Goal: Information Seeking & Learning: Learn about a topic

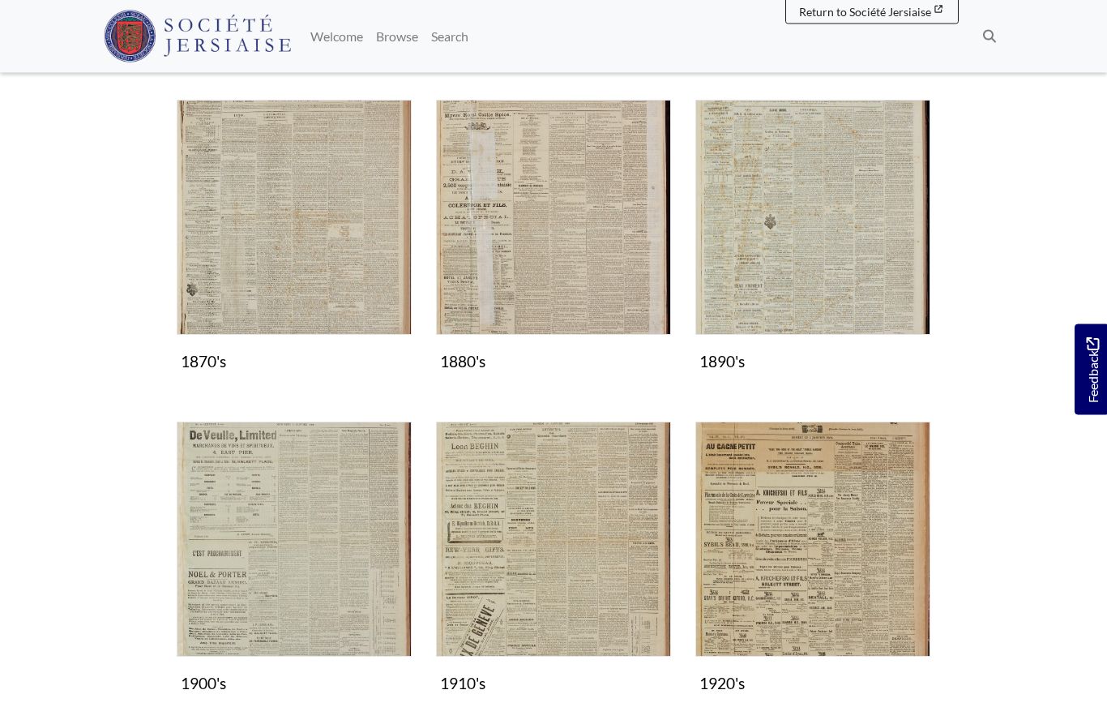
scroll to position [1075, 0]
click at [323, 572] on img "Subcollection" at bounding box center [294, 538] width 235 height 235
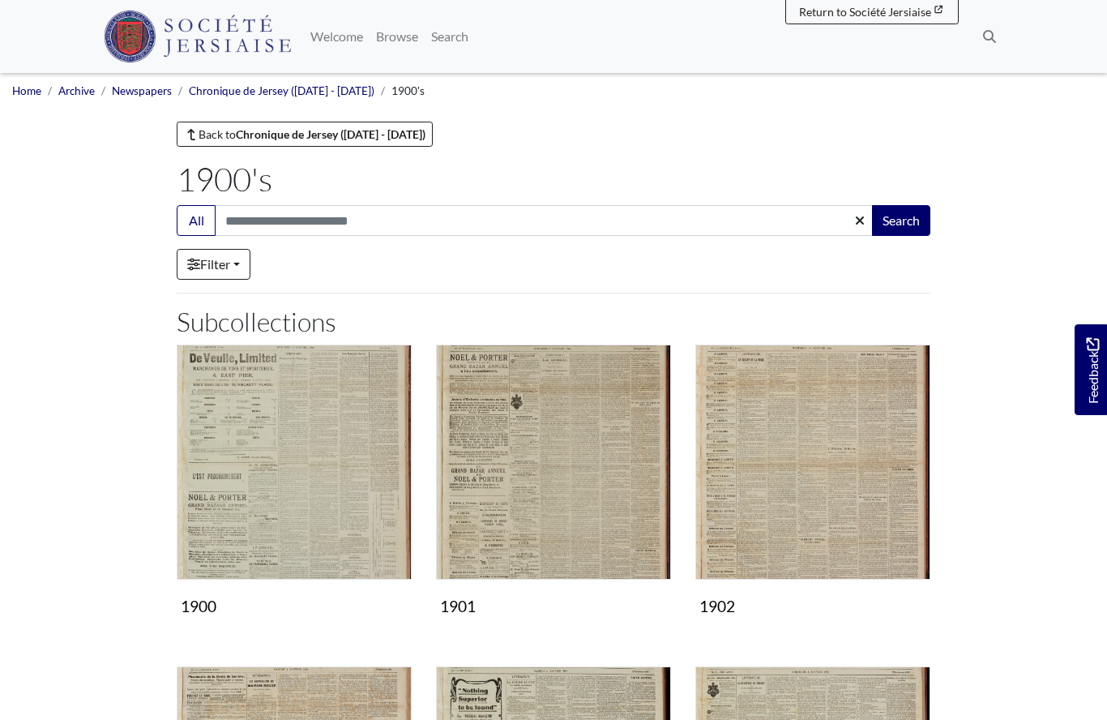
click at [538, 469] on img "Subcollection" at bounding box center [553, 461] width 235 height 235
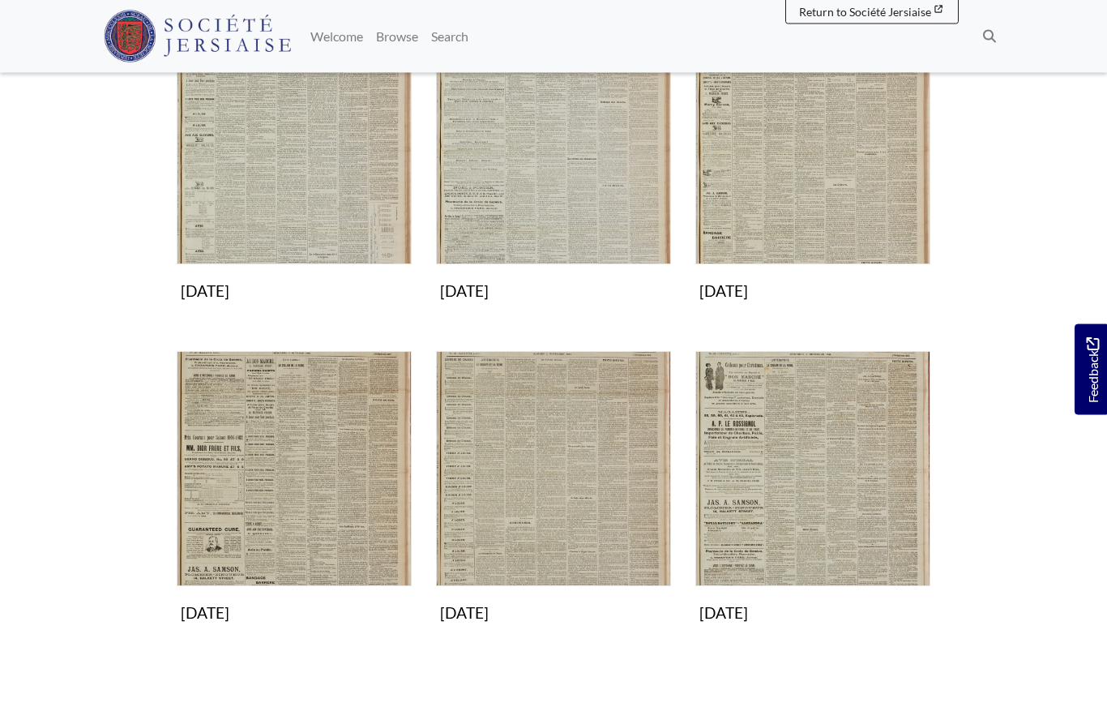
scroll to position [960, 0]
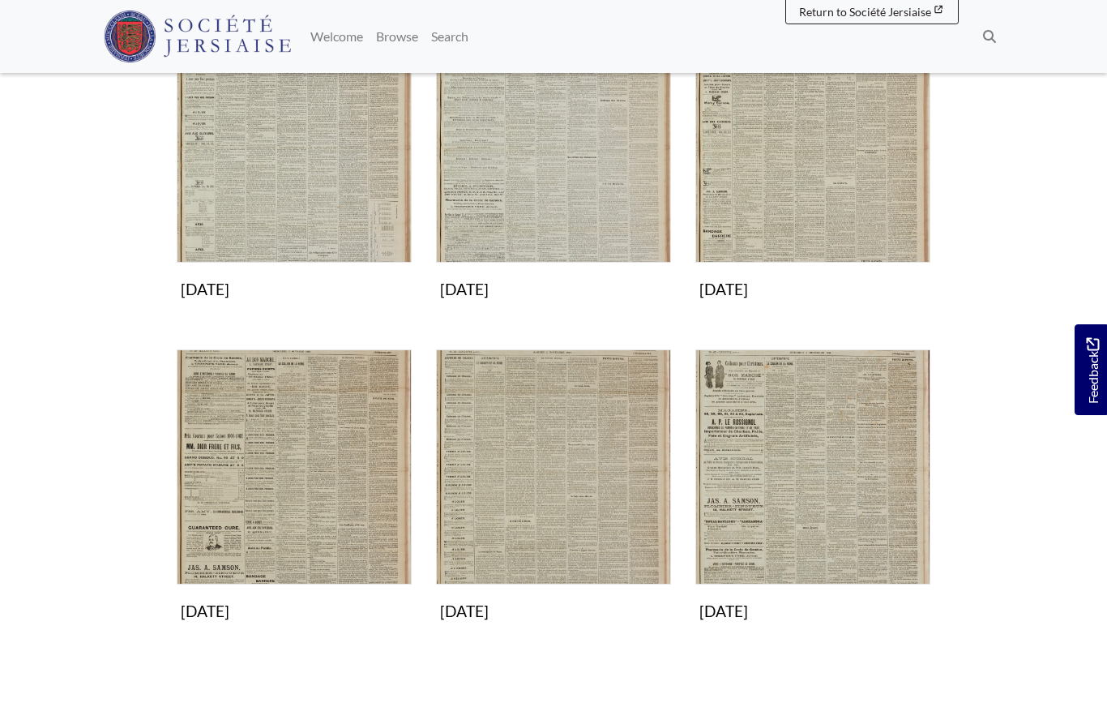
click at [276, 469] on img "Subcollection" at bounding box center [294, 466] width 235 height 235
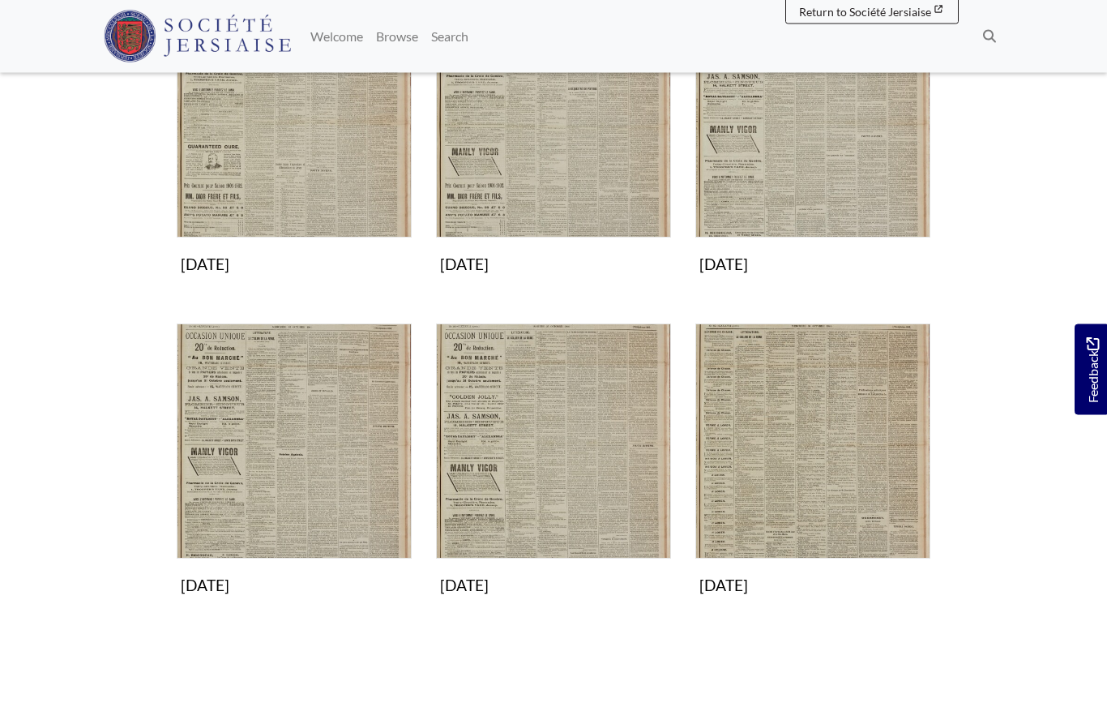
scroll to position [664, 0]
click at [834, 409] on img "Subcollection" at bounding box center [812, 440] width 235 height 235
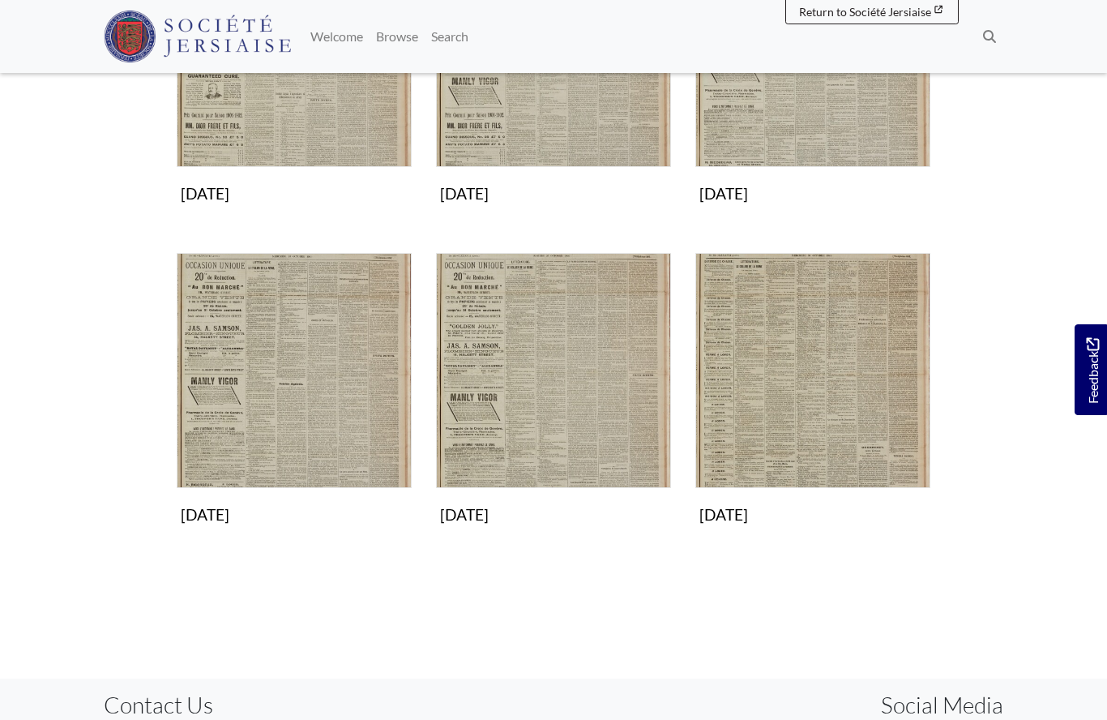
click at [563, 400] on img "Subcollection" at bounding box center [553, 370] width 235 height 235
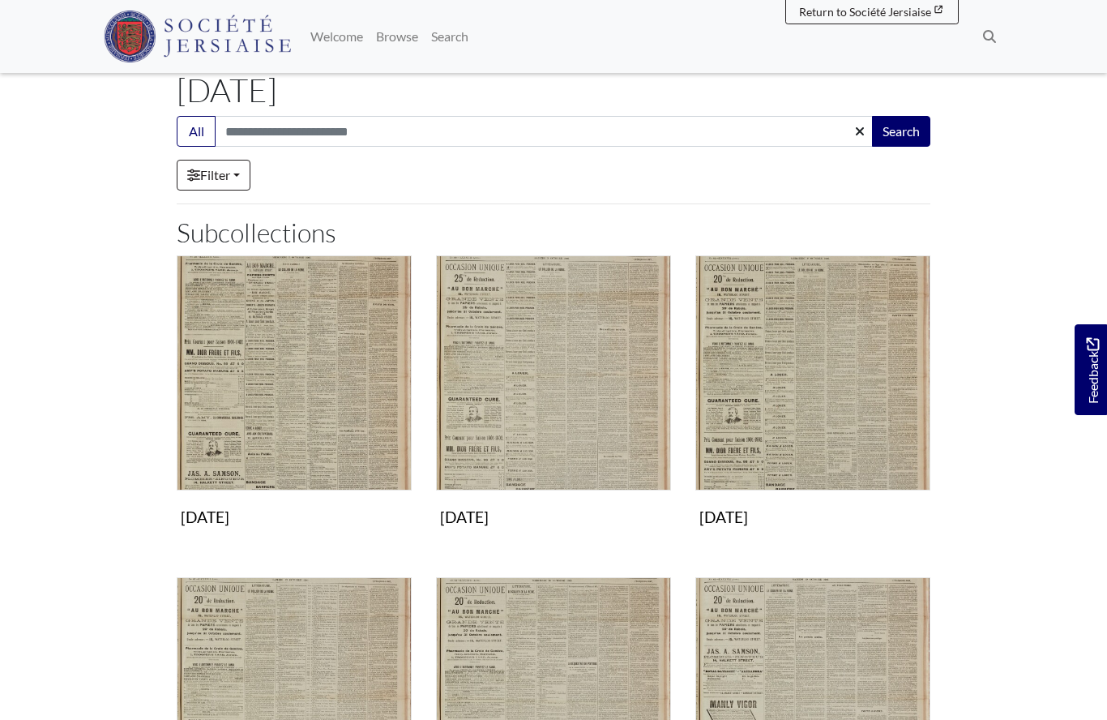
scroll to position [65, 0]
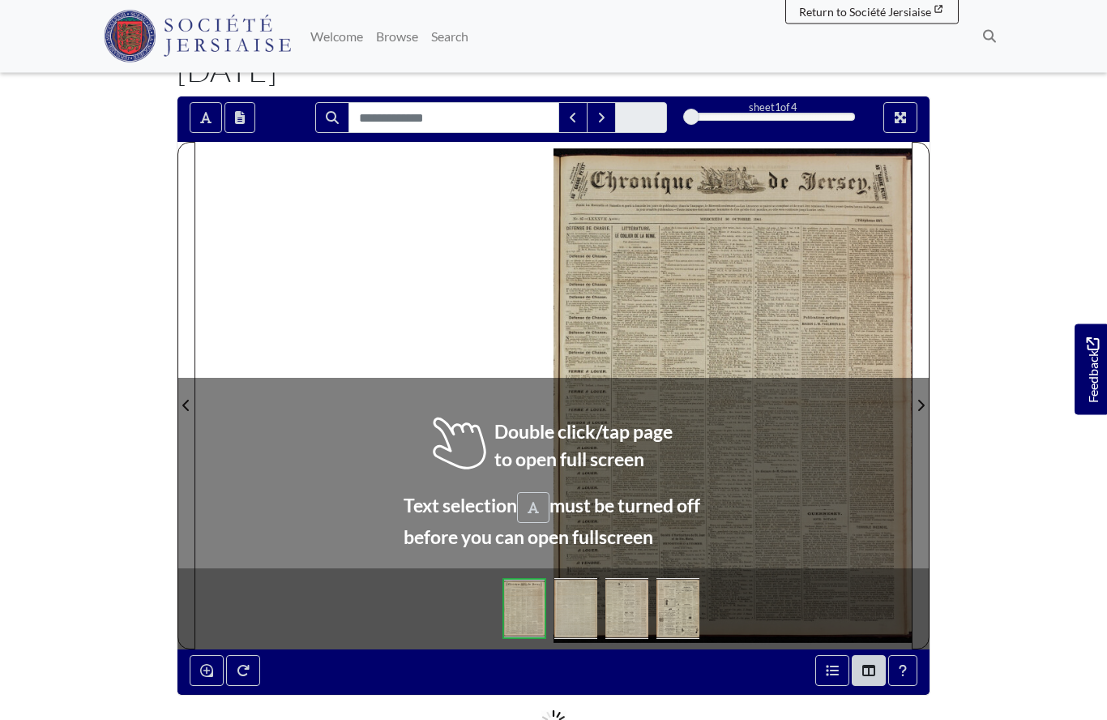
scroll to position [109, 0]
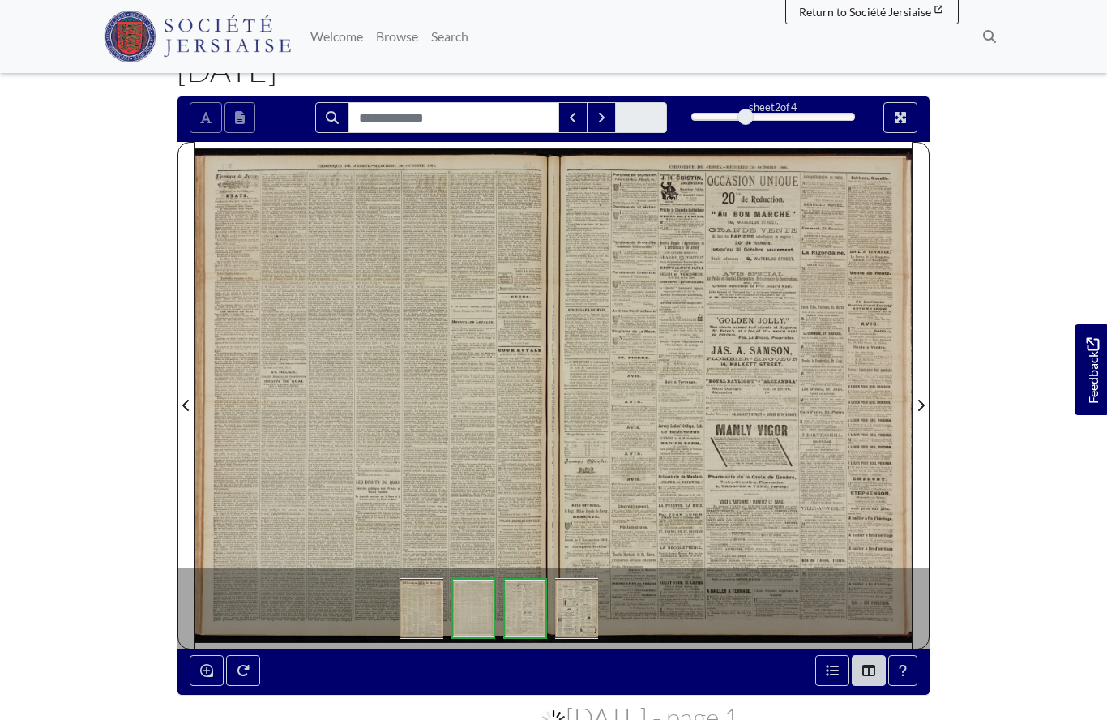
scroll to position [180, 0]
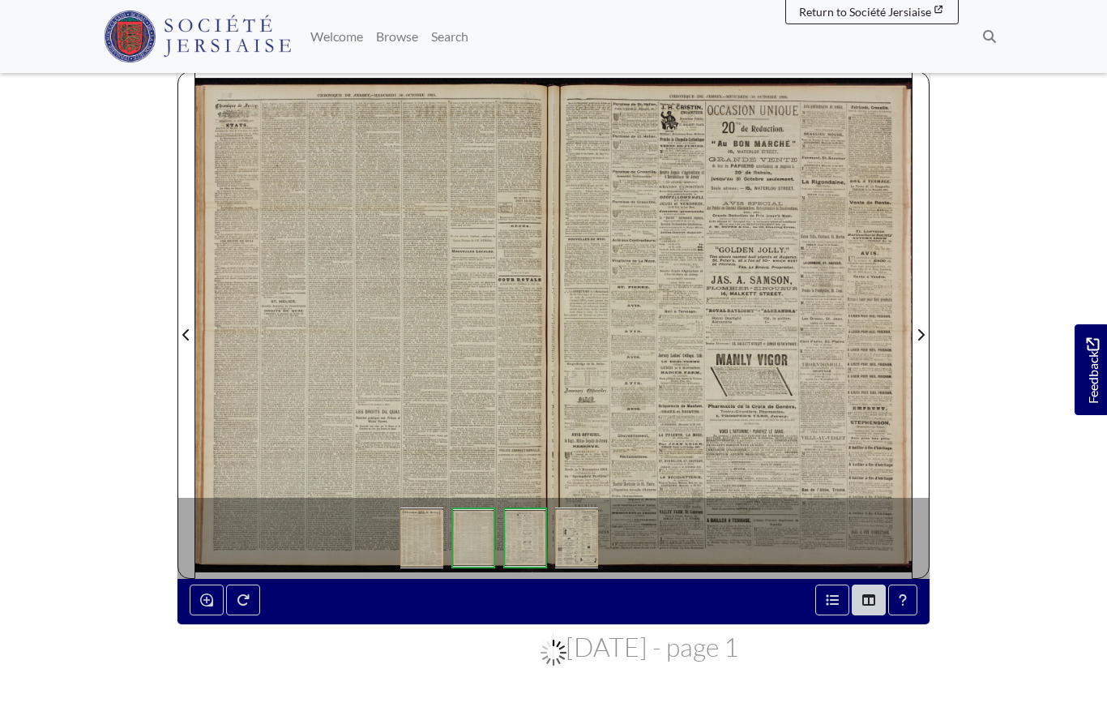
click at [440, 419] on div at bounding box center [374, 324] width 358 height 507
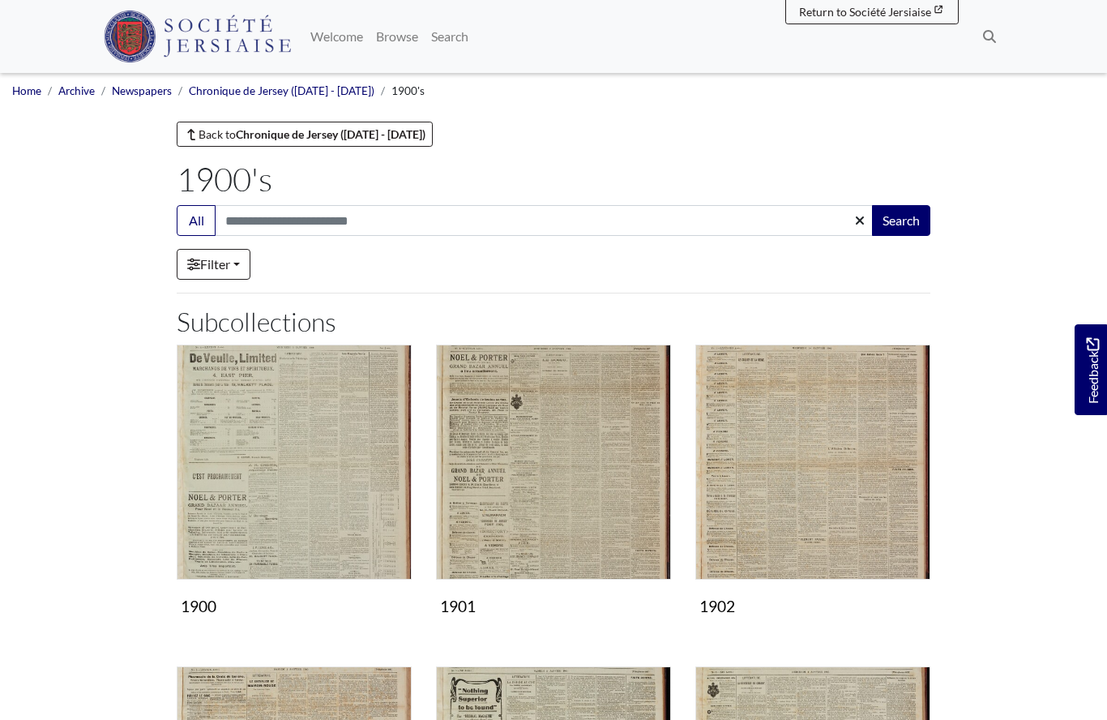
click at [759, 490] on img "Subcollection" at bounding box center [812, 461] width 235 height 235
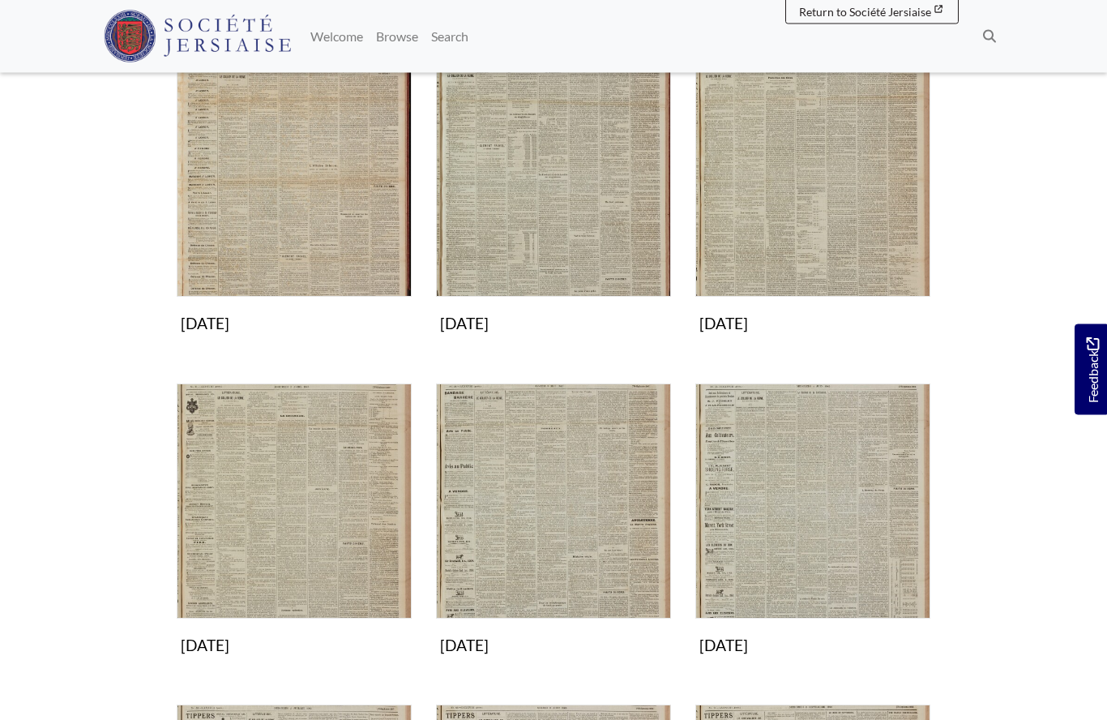
scroll to position [326, 0]
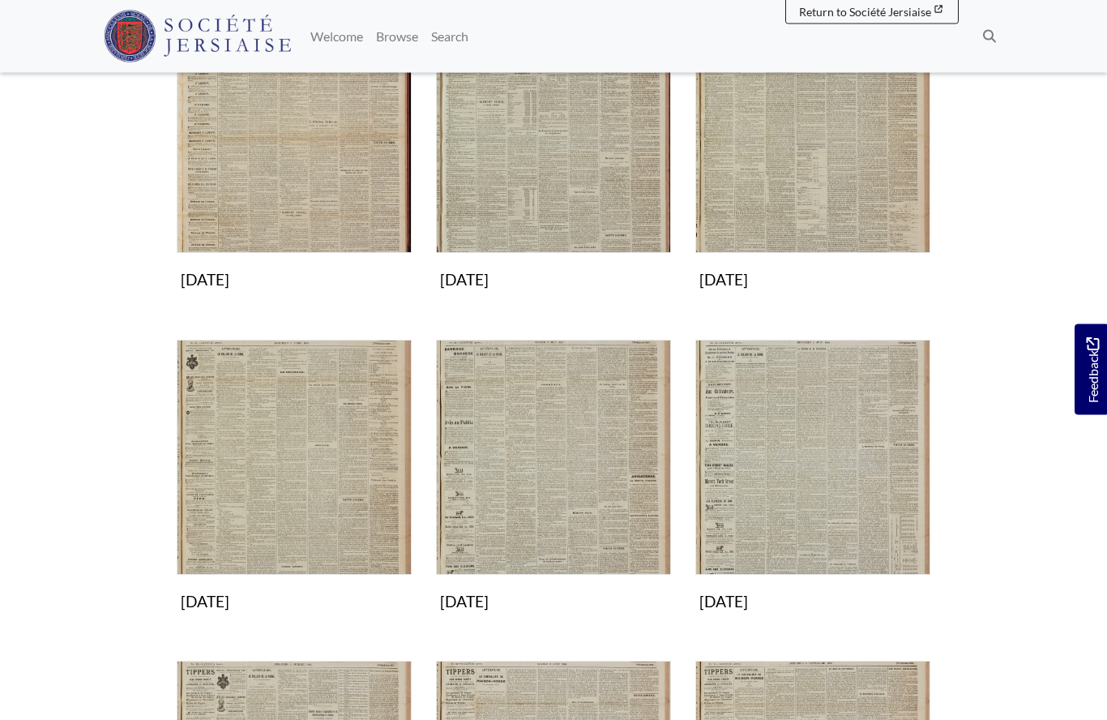
click at [615, 624] on div "May 1902 Collection" at bounding box center [553, 491] width 259 height 302
click at [577, 516] on img "Subcollection" at bounding box center [553, 457] width 235 height 235
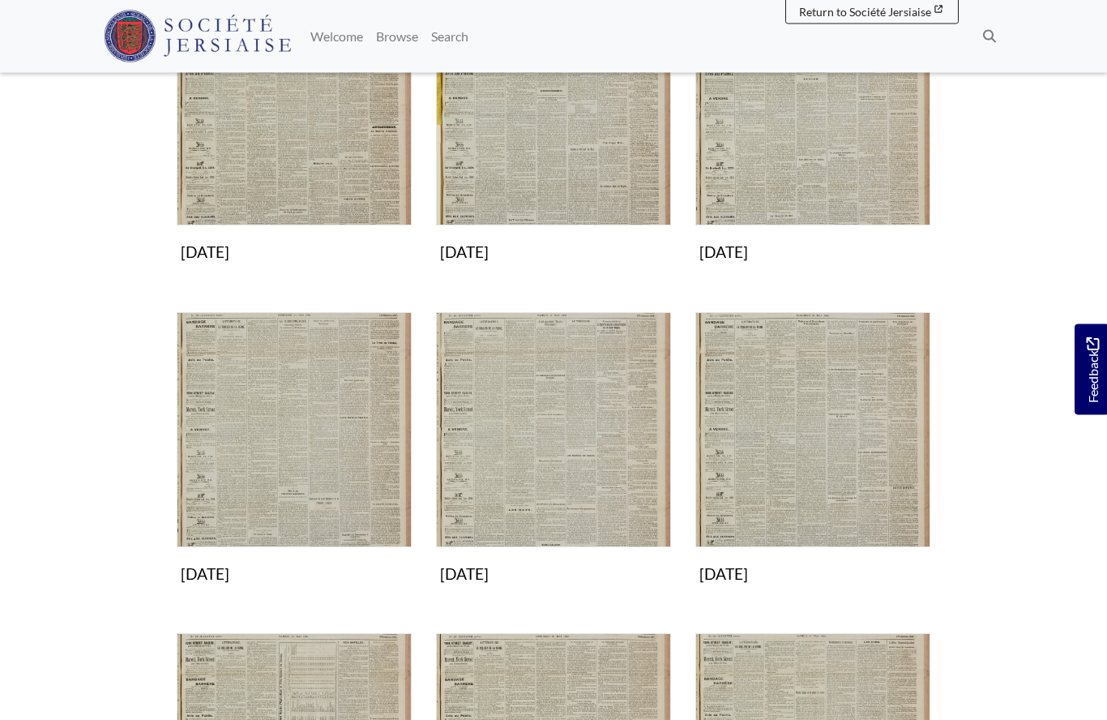
scroll to position [355, 0]
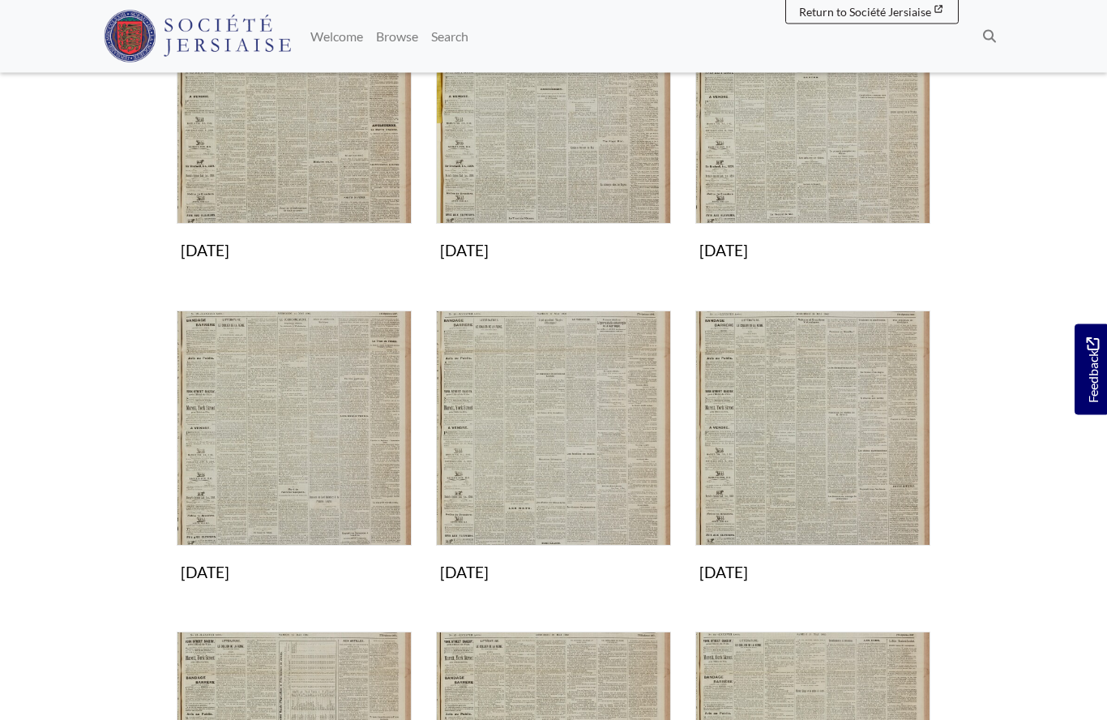
click at [266, 479] on img "Subcollection" at bounding box center [294, 428] width 235 height 235
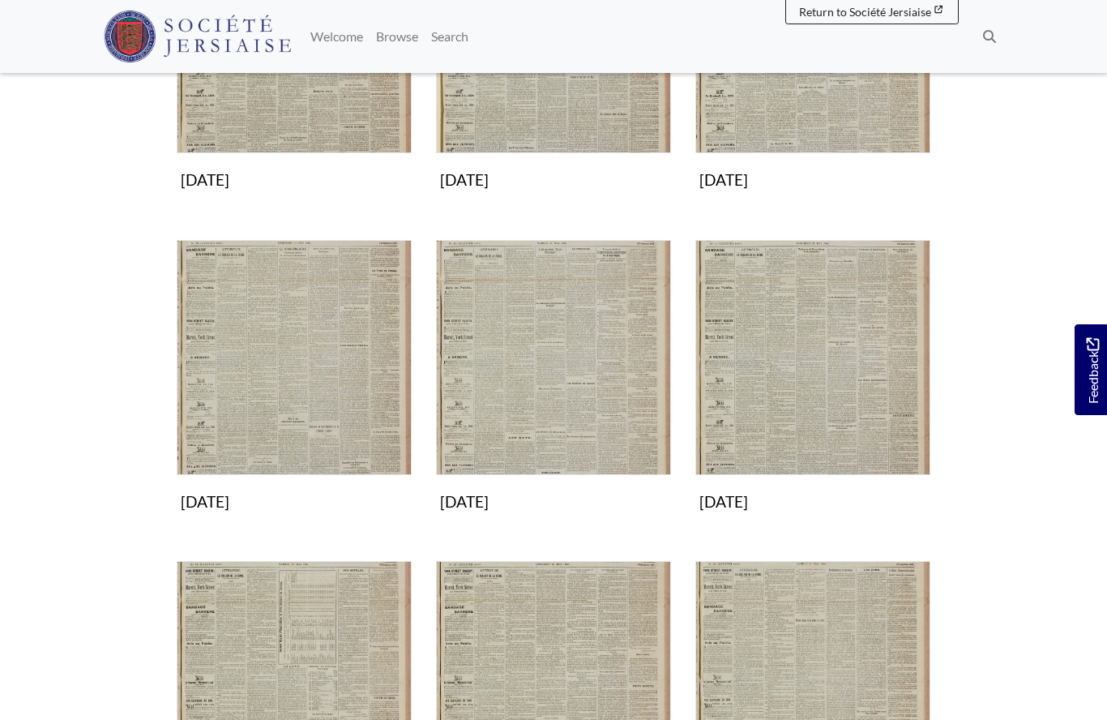
click at [563, 379] on img "Subcollection" at bounding box center [553, 357] width 235 height 235
click at [815, 385] on img "Subcollection" at bounding box center [812, 357] width 235 height 235
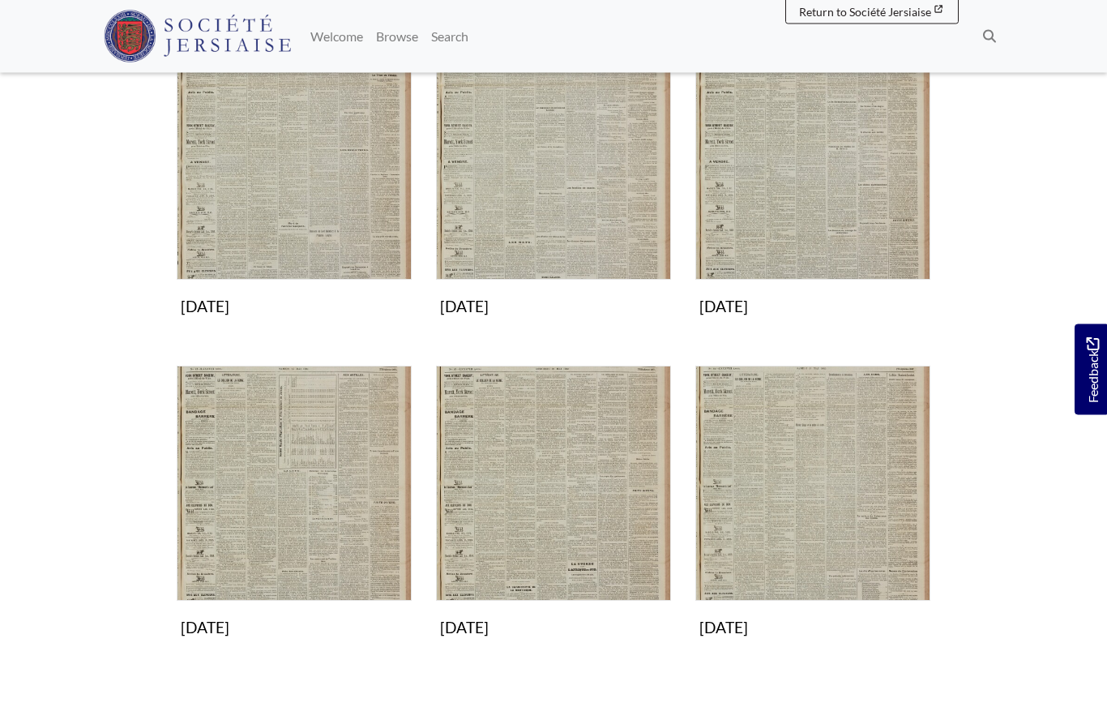
scroll to position [622, 0]
click at [270, 511] on img "Subcollection" at bounding box center [294, 483] width 235 height 235
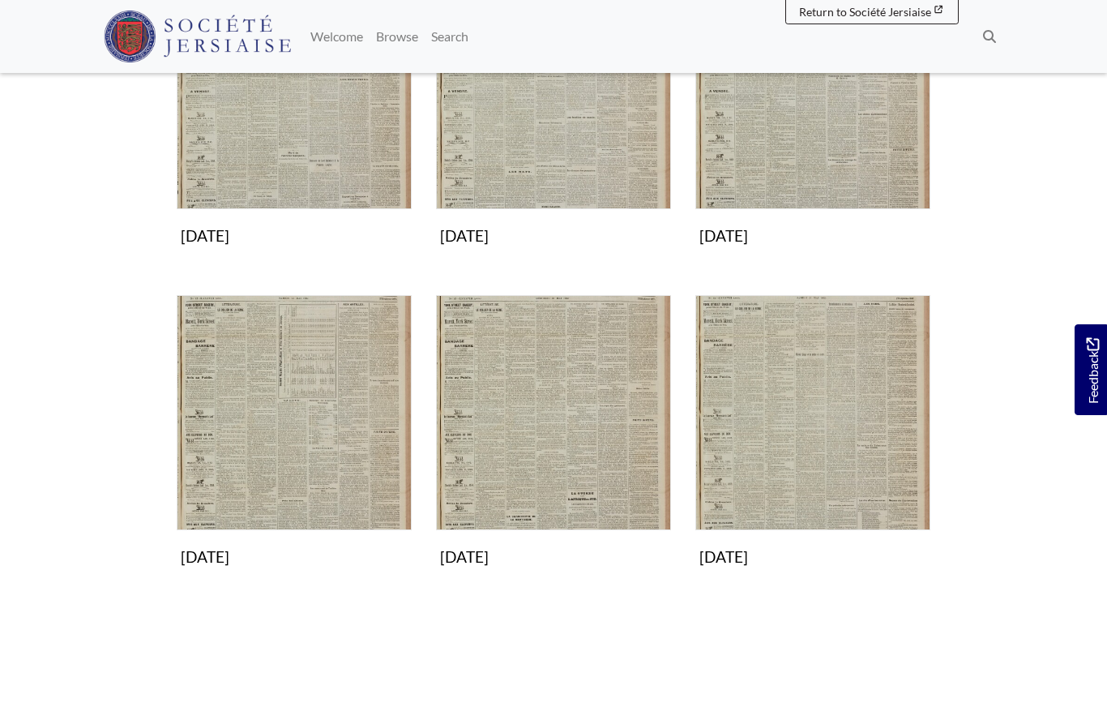
click at [263, 464] on img "Subcollection" at bounding box center [294, 412] width 235 height 235
click at [533, 460] on img "Subcollection" at bounding box center [553, 412] width 235 height 235
click at [526, 419] on img "Subcollection" at bounding box center [553, 412] width 235 height 235
click at [798, 410] on img "Subcollection" at bounding box center [812, 412] width 235 height 235
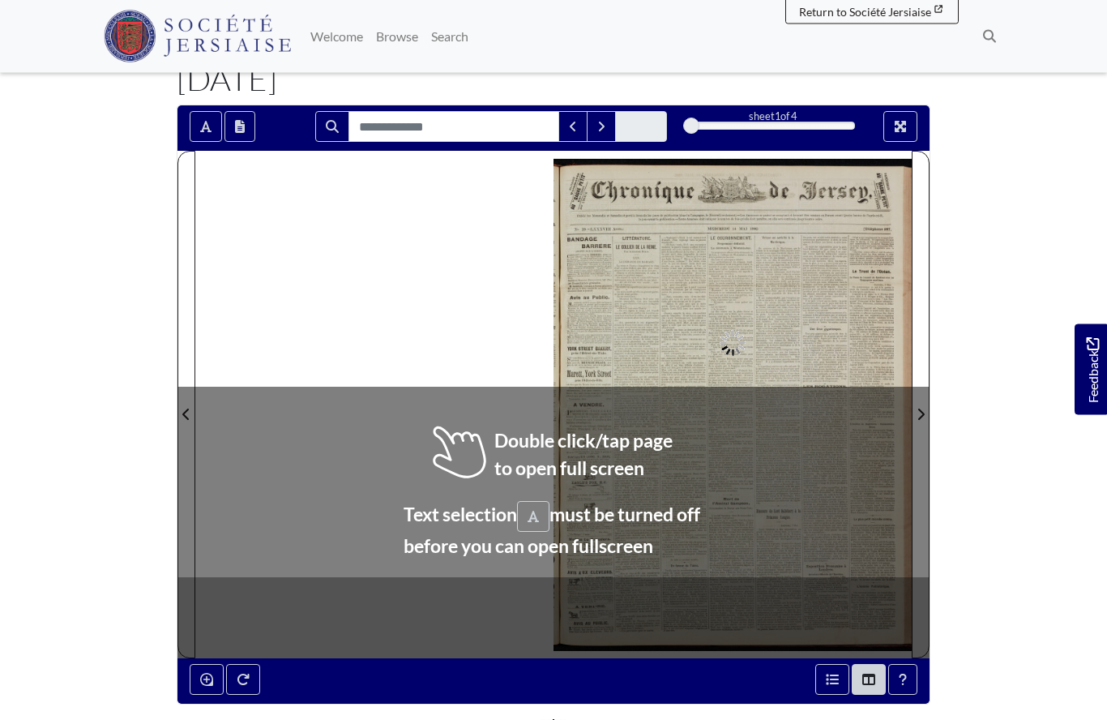
scroll to position [101, 0]
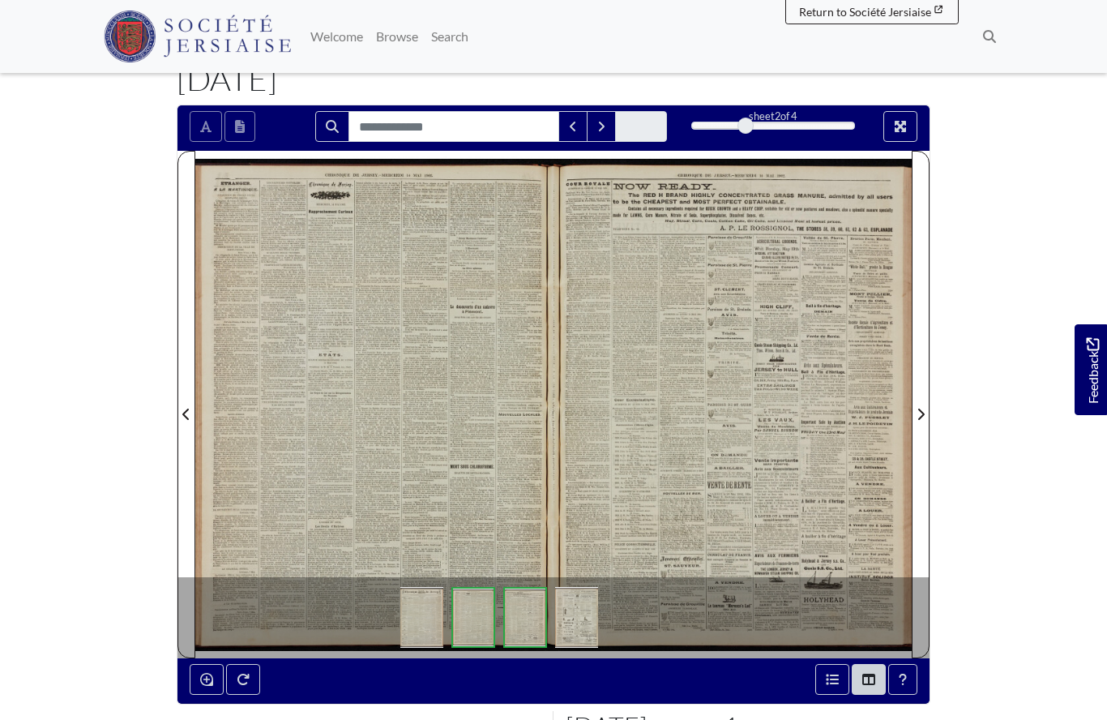
scroll to position [171, 0]
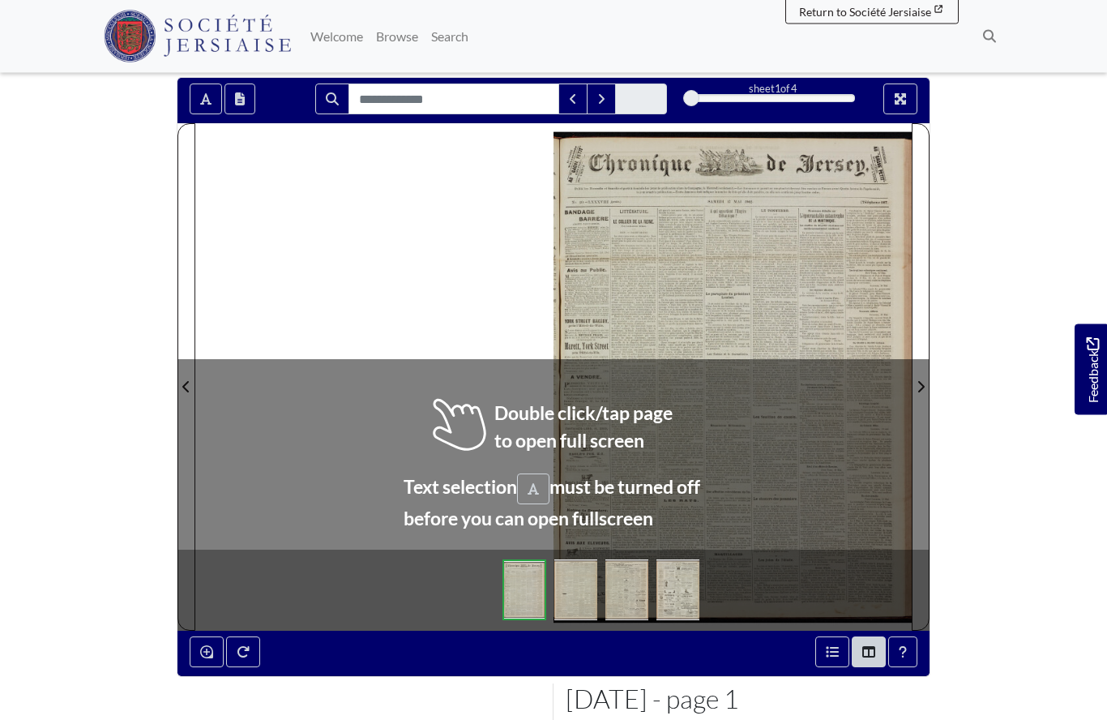
scroll to position [128, 0]
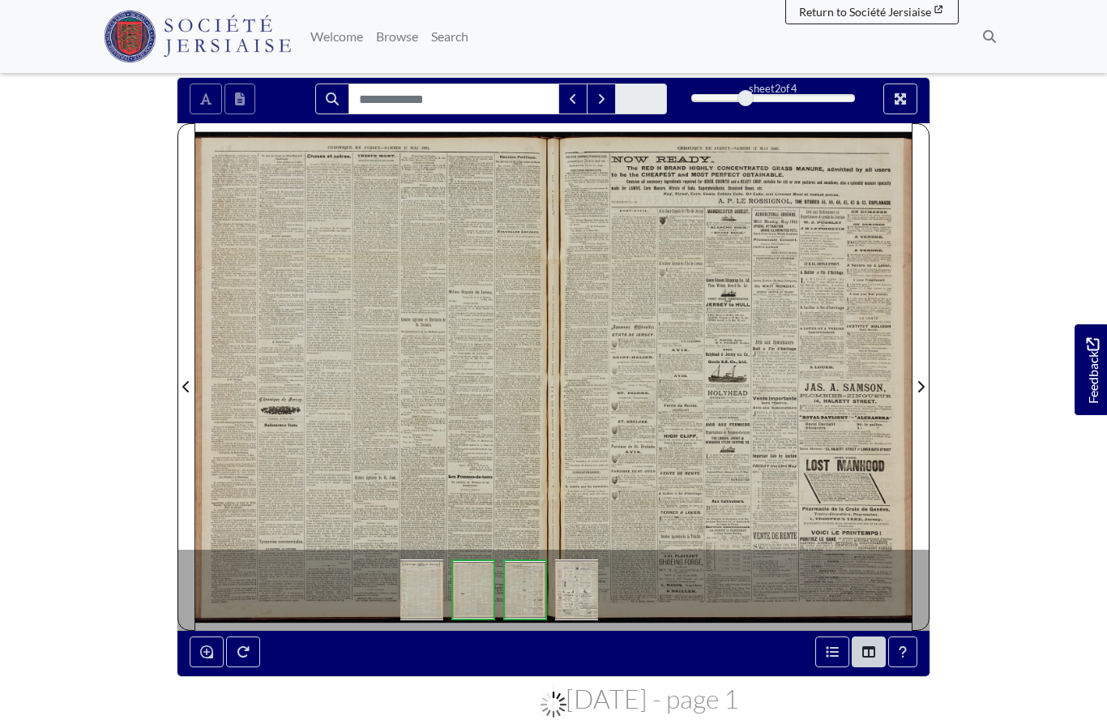
scroll to position [199, 0]
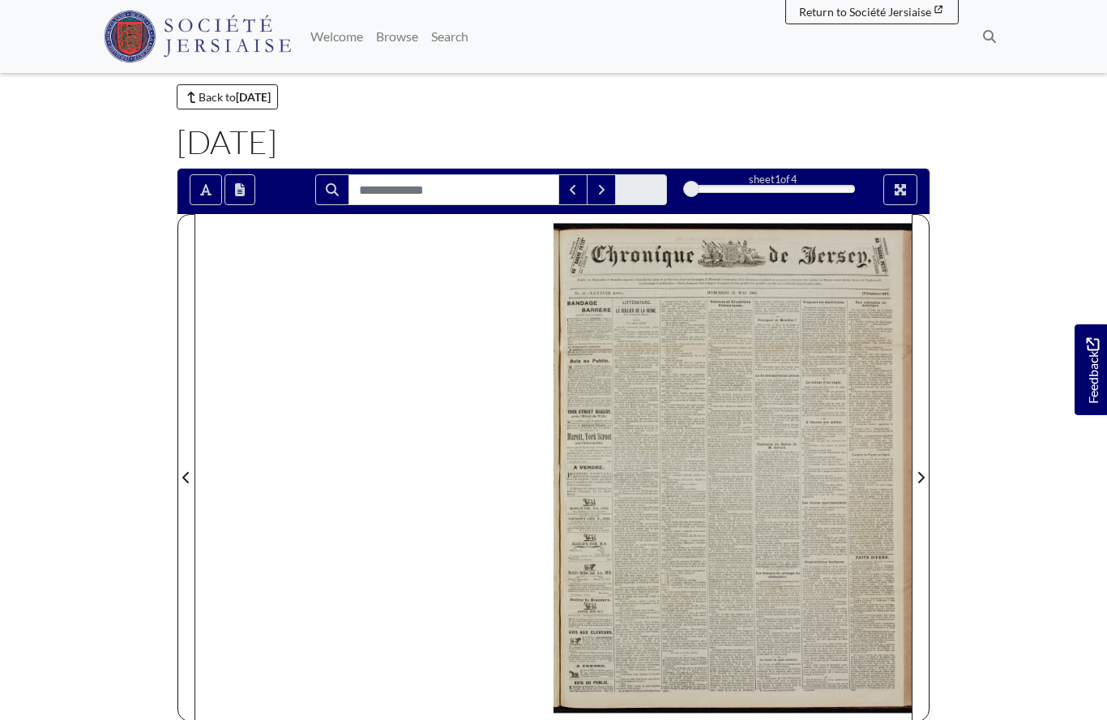
scroll to position [44, 0]
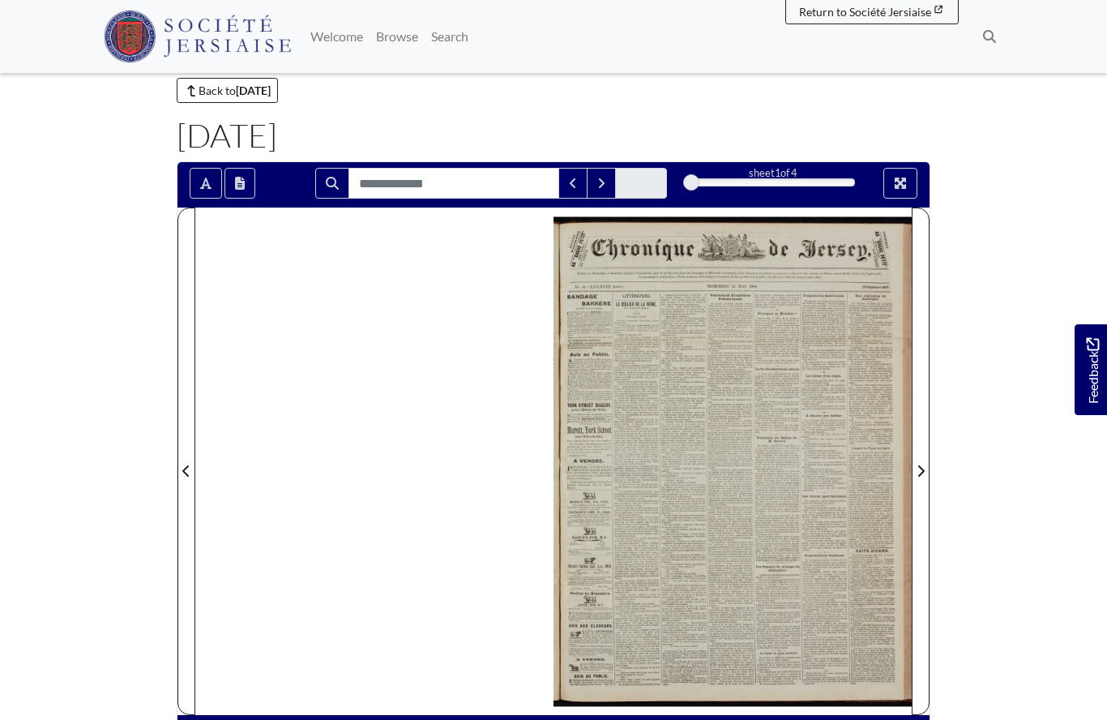
click at [918, 470] on icon "Next Page" at bounding box center [921, 470] width 8 height 13
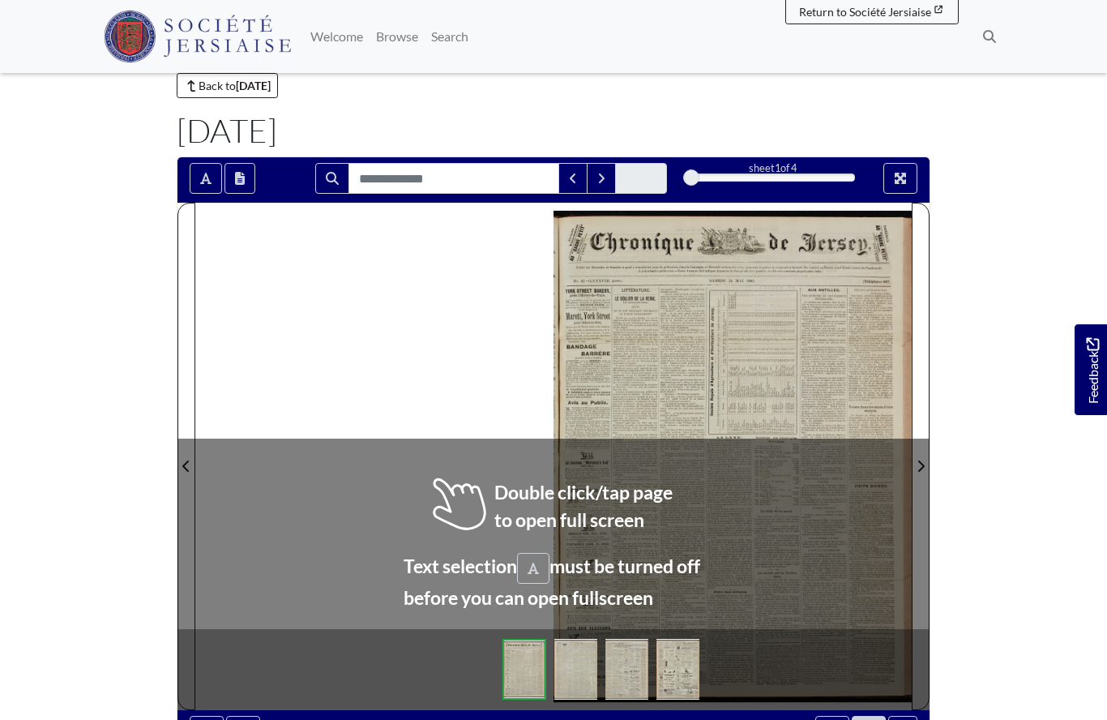
scroll to position [102, 0]
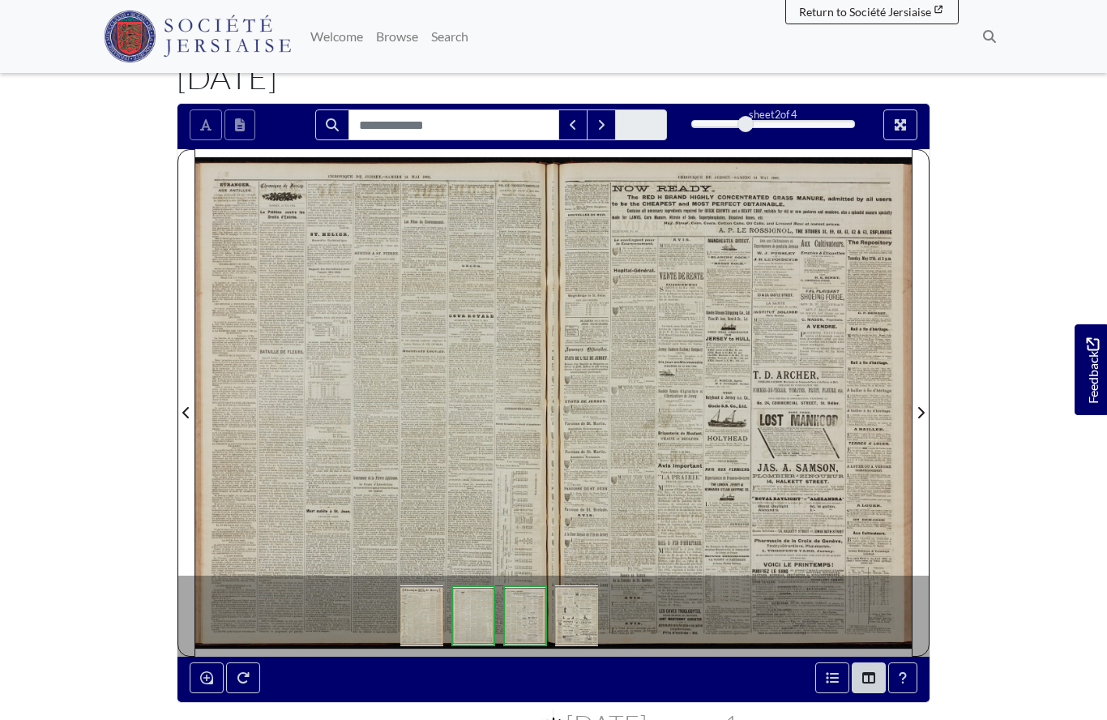
scroll to position [173, 0]
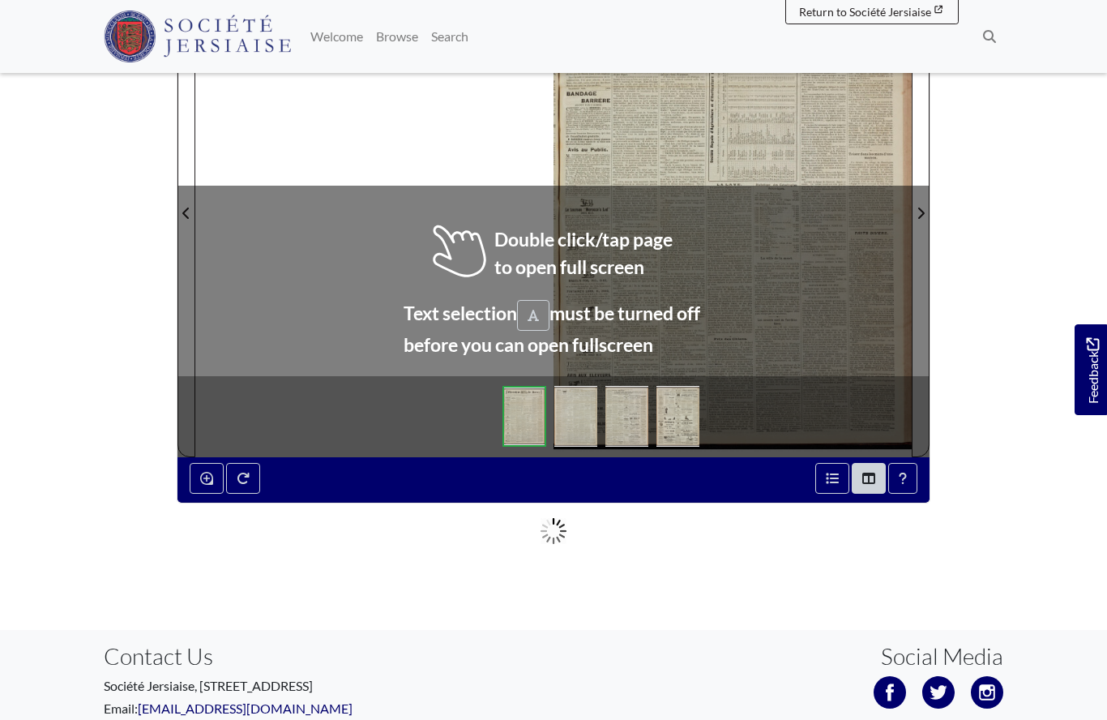
scroll to position [295, 0]
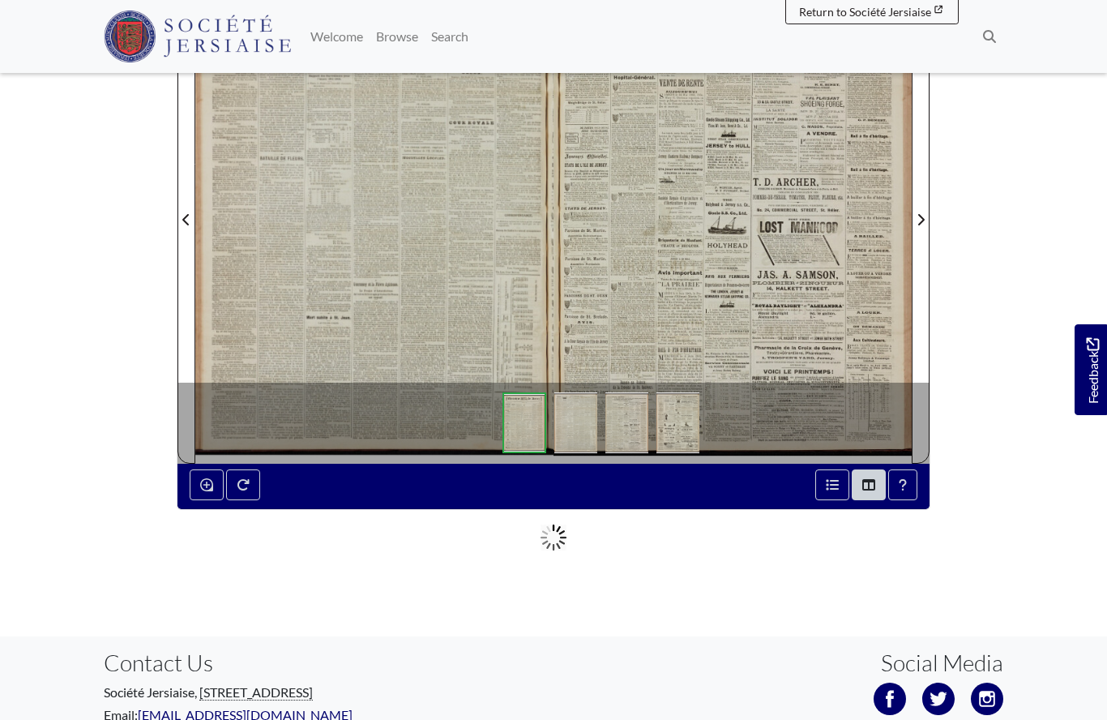
scroll to position [366, 0]
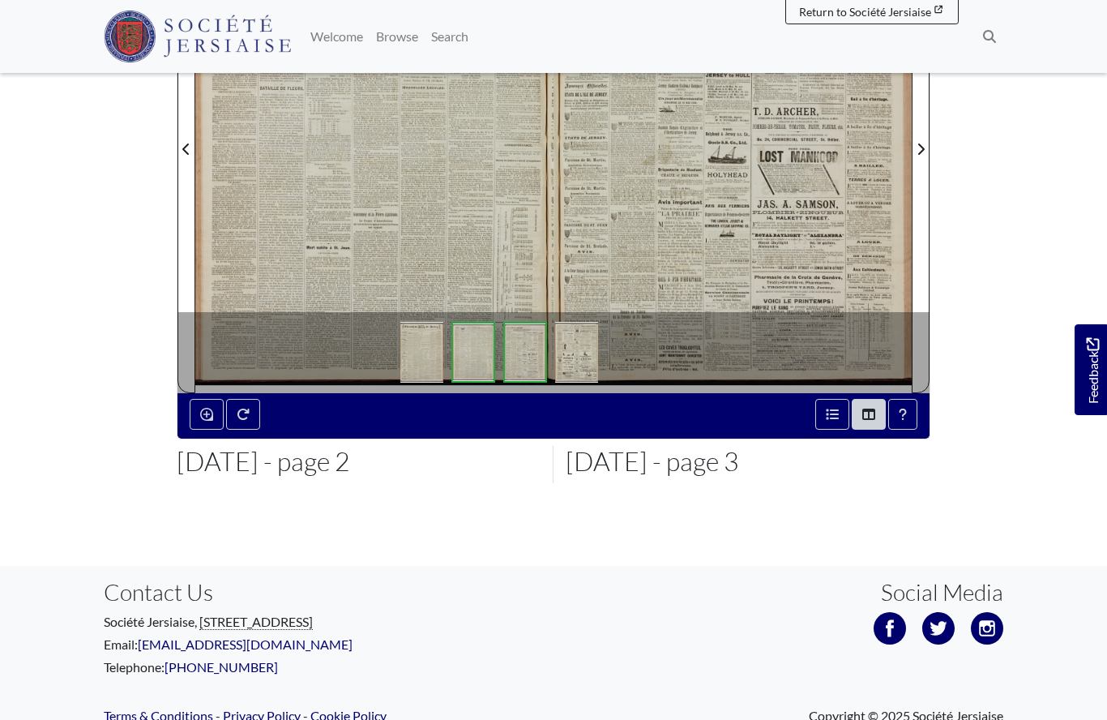
click at [395, 260] on div at bounding box center [374, 139] width 358 height 507
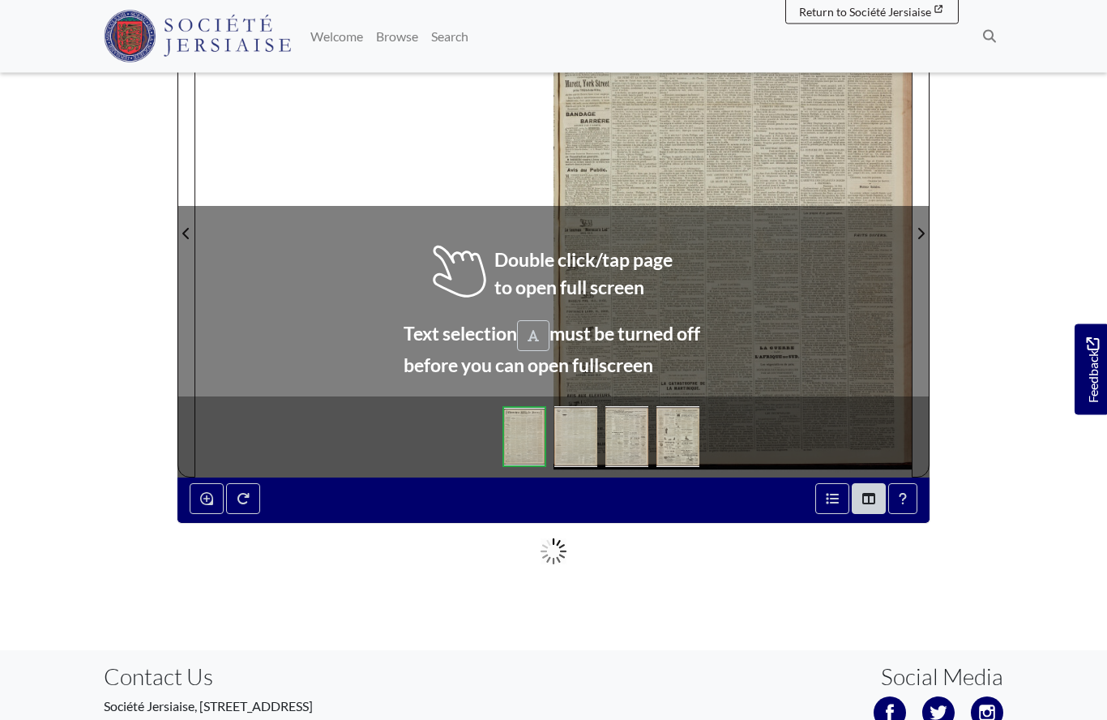
scroll to position [281, 0]
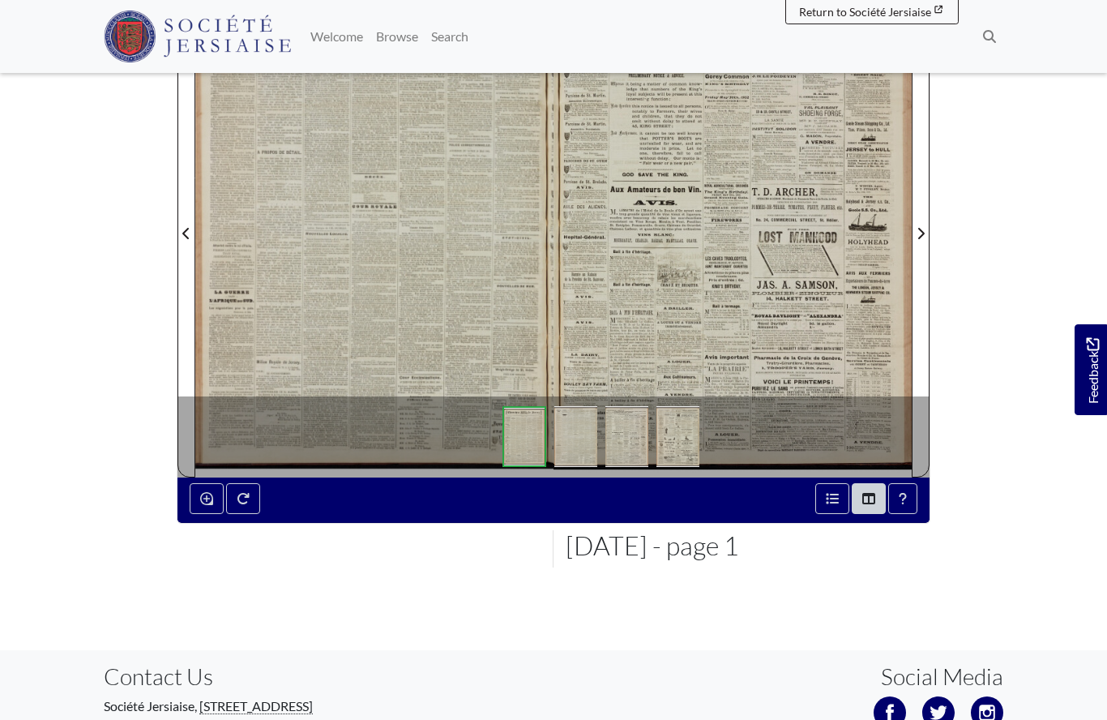
scroll to position [352, 0]
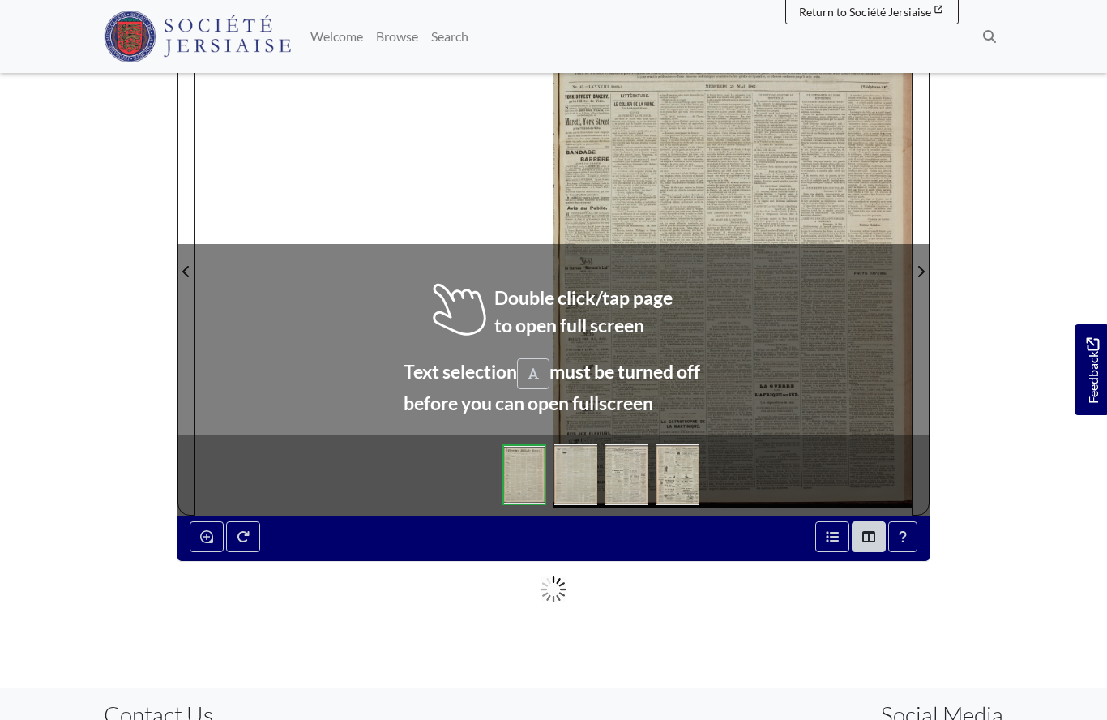
scroll to position [244, 0]
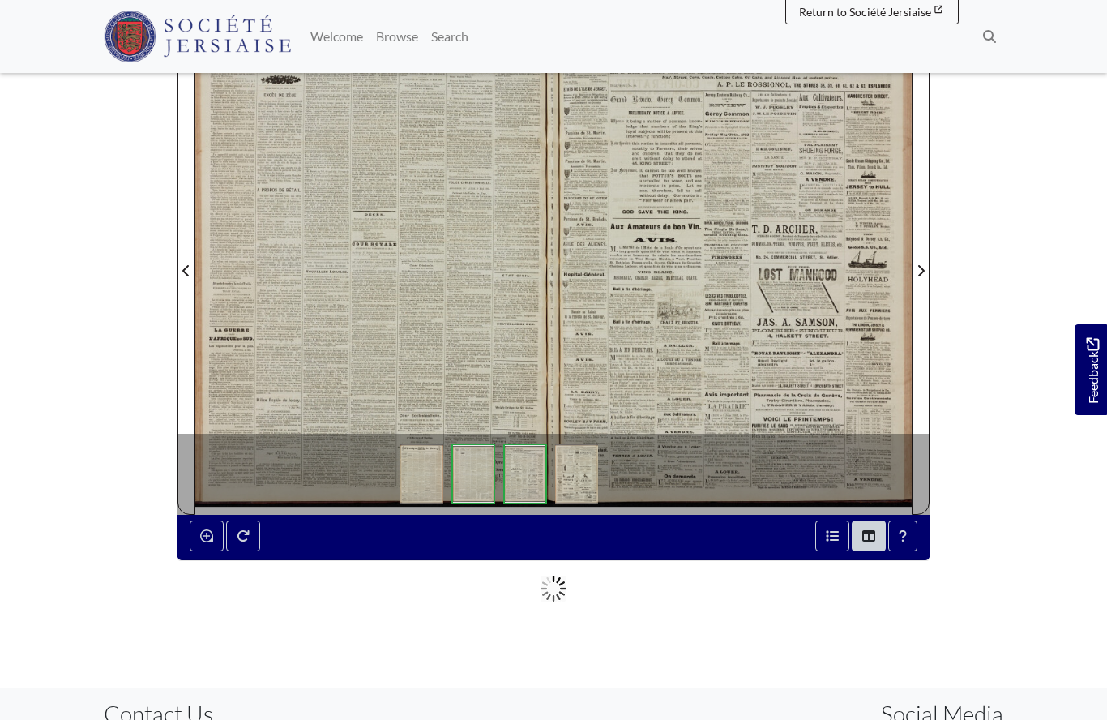
scroll to position [314, 0]
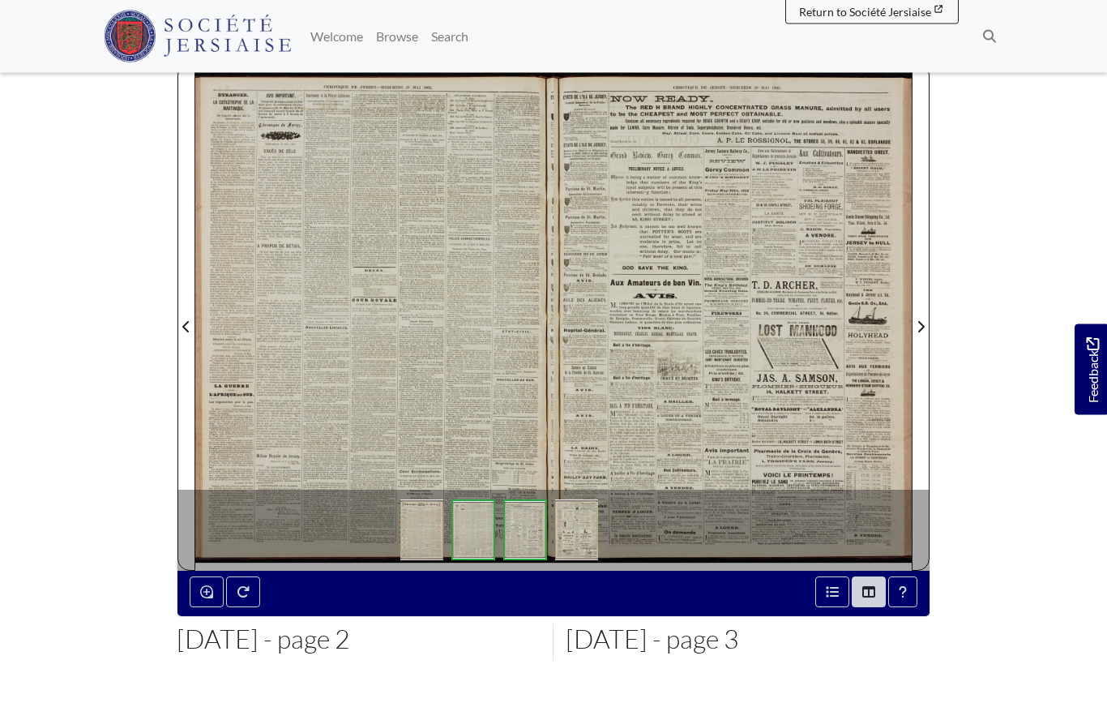
click at [419, 421] on div at bounding box center [374, 317] width 358 height 507
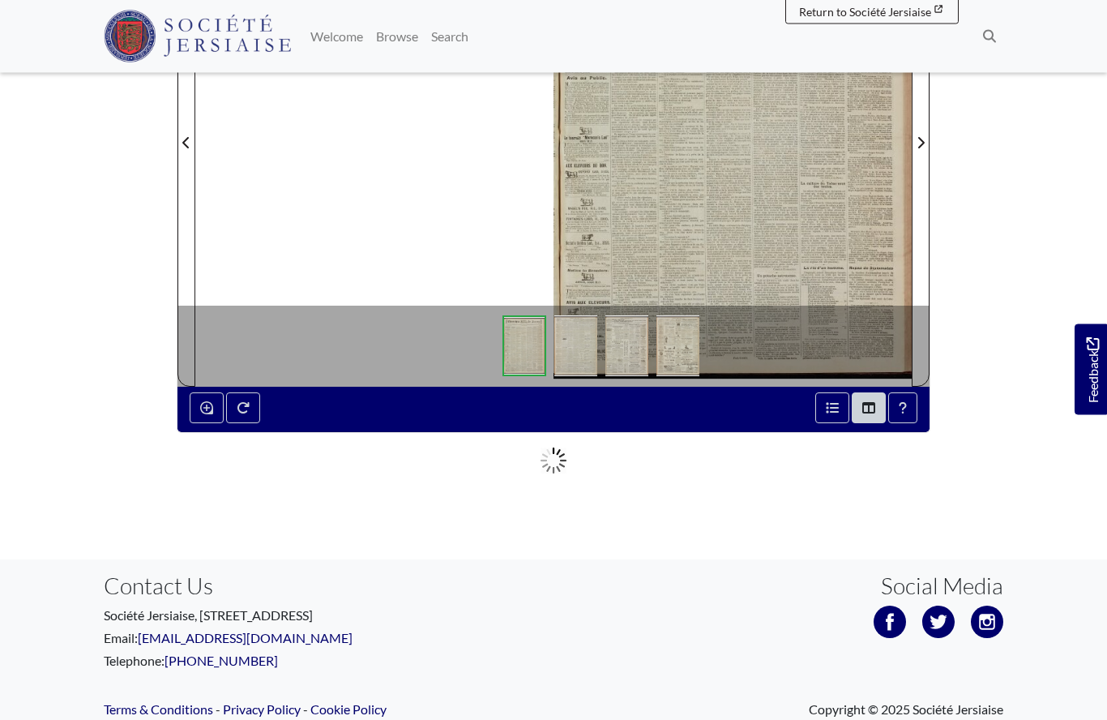
scroll to position [372, 0]
